Goal: Information Seeking & Learning: Learn about a topic

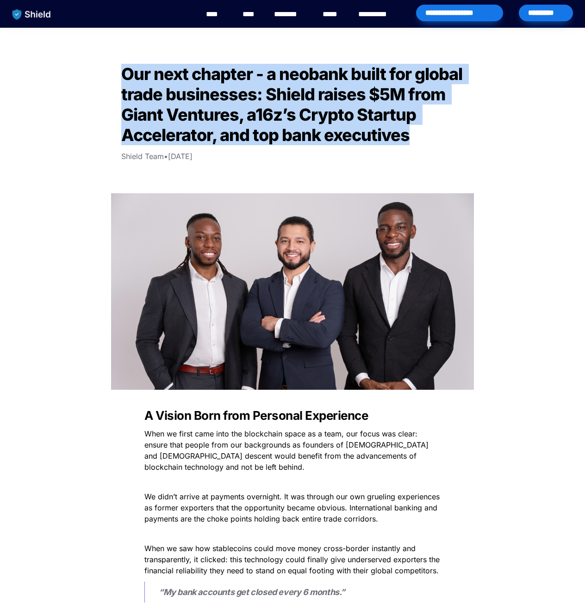
drag, startPoint x: 116, startPoint y: 74, endPoint x: 422, endPoint y: 133, distance: 311.9
click at [422, 133] on h2 "Our next chapter - a neobank built for global trade businesses: Shield raises $…" at bounding box center [292, 104] width 370 height 89
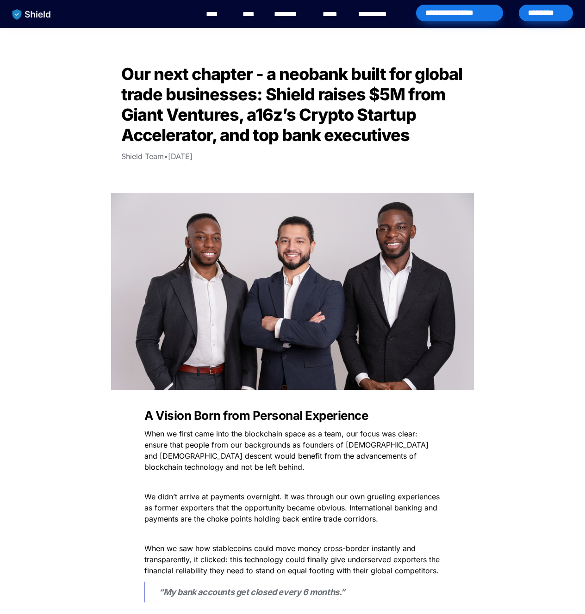
click at [32, 13] on img "main navigation" at bounding box center [32, 14] width 48 height 19
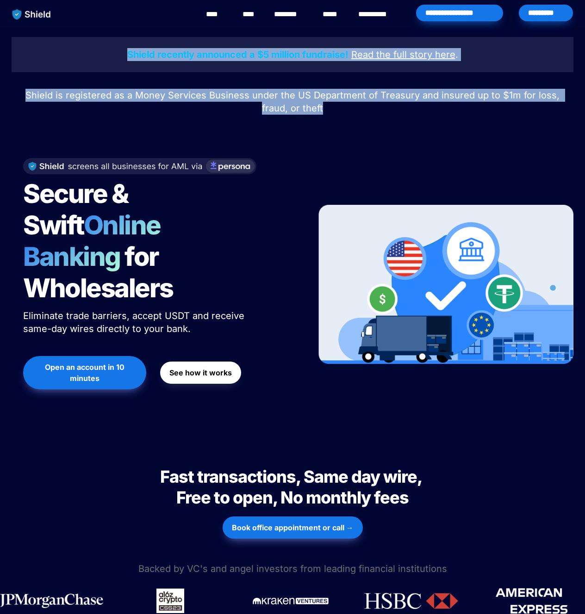
drag, startPoint x: 113, startPoint y: 49, endPoint x: 389, endPoint y: 112, distance: 283.1
click at [389, 112] on div "Shield recently announced a $5 million fundraise! Read the full story here . Sh…" at bounding box center [292, 233] width 585 height 411
click at [389, 112] on p "Shield is registered as a Money Services Business under the US Department of Tr…" at bounding box center [292, 102] width 561 height 30
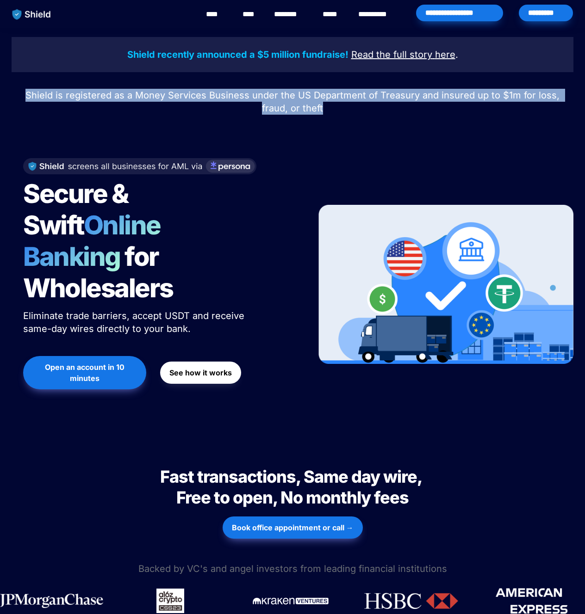
drag, startPoint x: 431, startPoint y: 114, endPoint x: 5, endPoint y: 88, distance: 427.2
click at [5, 88] on div "Shield recently announced a $5 million fundraise! Read the full story here . Sh…" at bounding box center [292, 233] width 585 height 411
drag, startPoint x: 11, startPoint y: 96, endPoint x: 326, endPoint y: 112, distance: 315.8
click at [326, 112] on div "Shield recently announced a $5 million fundraise! Read the full story here . Sh…" at bounding box center [292, 233] width 585 height 411
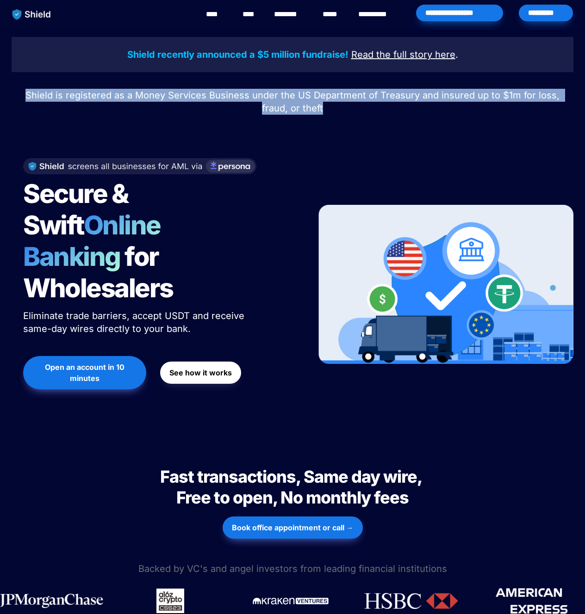
click at [326, 112] on p "Shield is registered as a Money Services Business under the US Department of Tr…" at bounding box center [292, 102] width 561 height 30
drag, startPoint x: 359, startPoint y: 112, endPoint x: 5, endPoint y: 90, distance: 354.5
click at [5, 90] on div "Shield recently announced a $5 million fundraise! Read the full story here . Sh…" at bounding box center [292, 233] width 585 height 411
drag, startPoint x: 7, startPoint y: 92, endPoint x: 432, endPoint y: 132, distance: 426.9
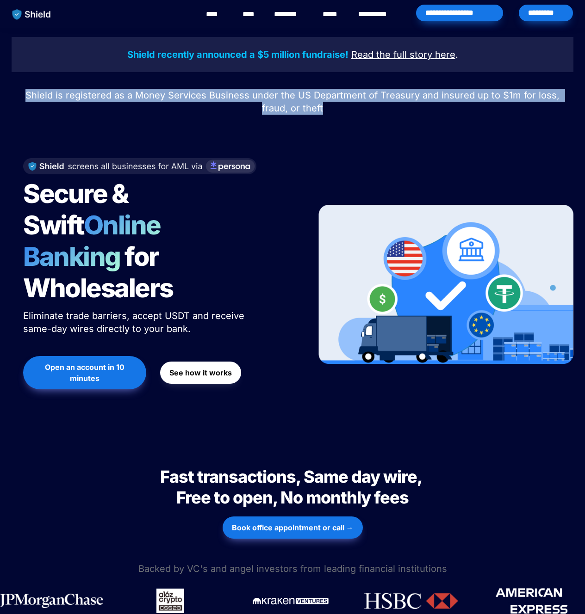
click at [432, 132] on div "Shield recently announced a $5 million fundraise! Read the full story here . Sh…" at bounding box center [292, 233] width 585 height 411
click at [432, 132] on div at bounding box center [292, 128] width 324 height 23
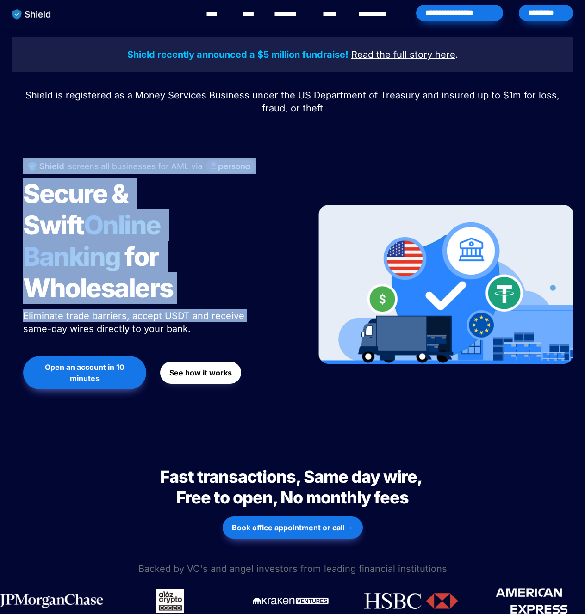
drag, startPoint x: 15, startPoint y: 160, endPoint x: 261, endPoint y: 282, distance: 275.0
click at [261, 282] on div "Secure & Swift Online Banking for Wholesalers Eliminate trade barriers, accept …" at bounding box center [158, 284] width 293 height 271
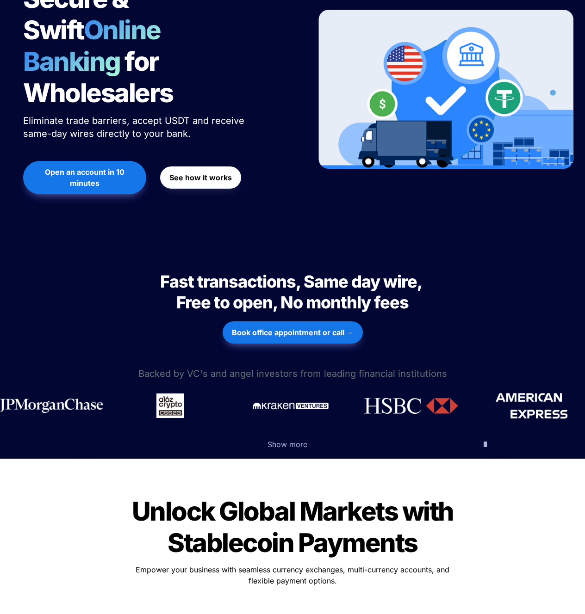
scroll to position [195, 0]
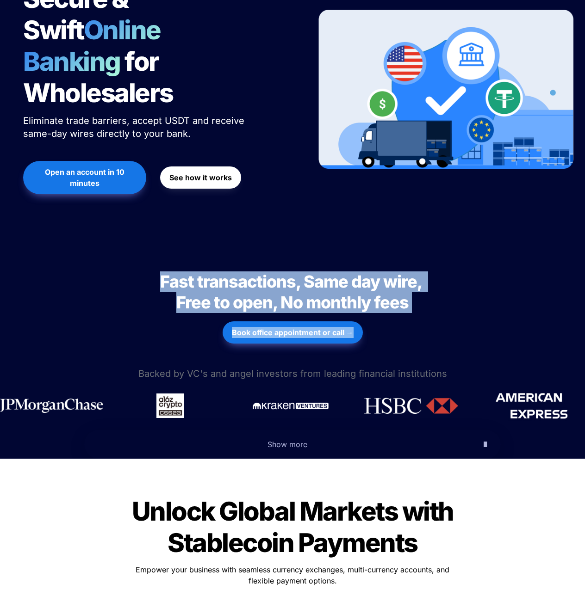
drag, startPoint x: 132, startPoint y: 245, endPoint x: 562, endPoint y: 301, distance: 433.6
click at [562, 301] on div "Fast transactions, Same day wire, Free to open, No monthly fees Fast transactio…" at bounding box center [292, 305] width 585 height 122
click at [562, 317] on div "Book office appointment or call →" at bounding box center [292, 332] width 561 height 31
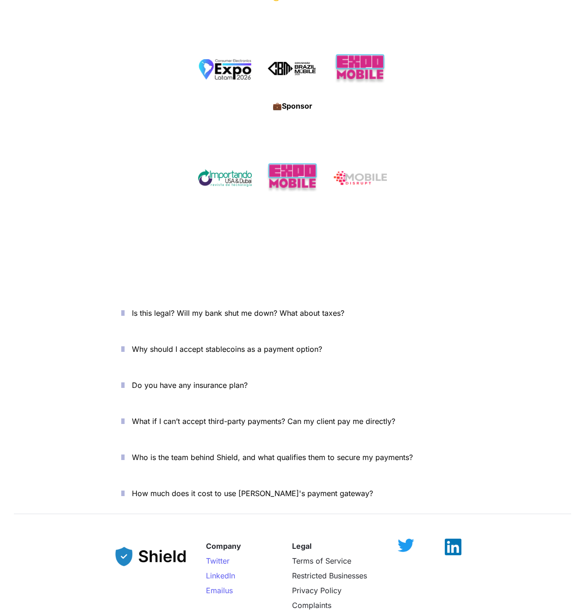
scroll to position [3096, 0]
